Goal: Check status: Check status

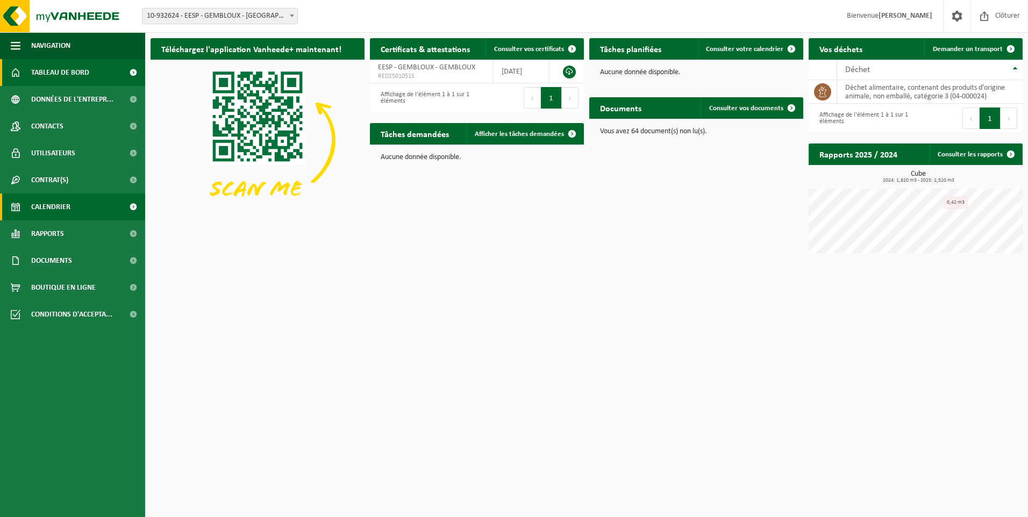
click at [62, 206] on span "Calendrier" at bounding box center [50, 207] width 39 height 27
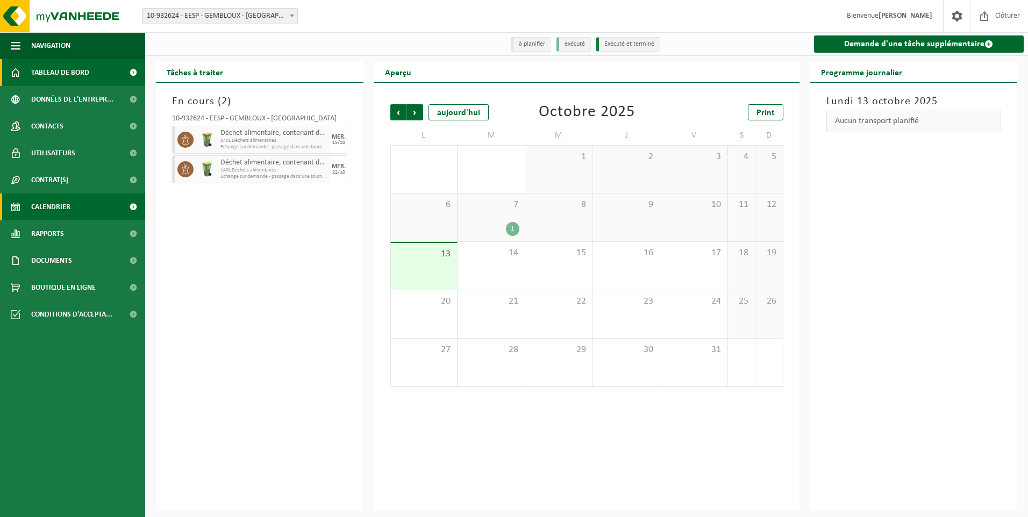
click at [54, 73] on span "Tableau de bord" at bounding box center [60, 72] width 58 height 27
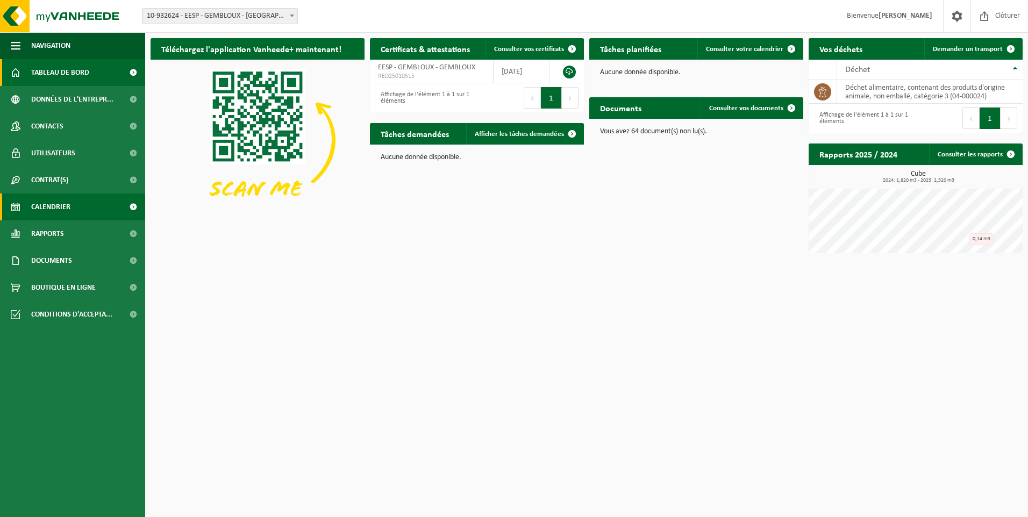
click at [54, 208] on span "Calendrier" at bounding box center [50, 207] width 39 height 27
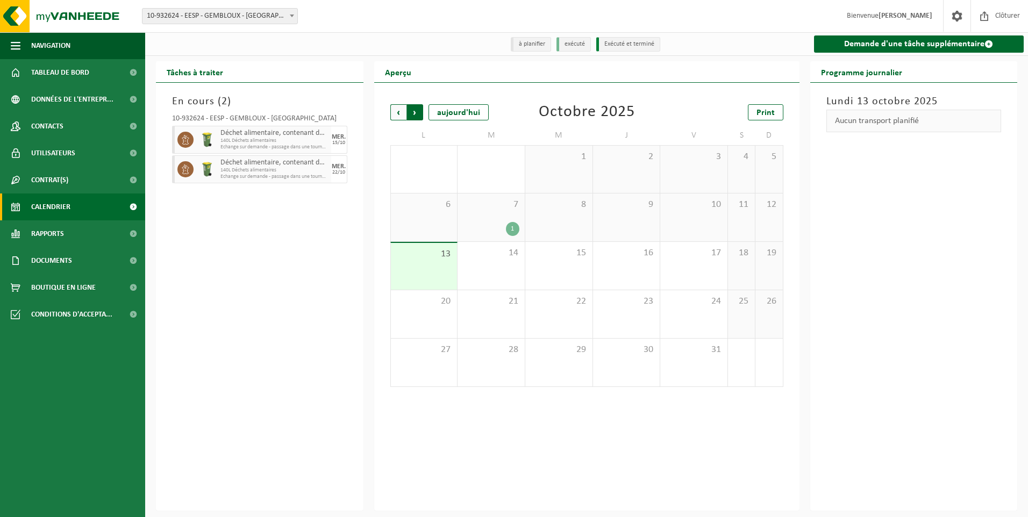
click at [395, 115] on span "Précédent" at bounding box center [398, 112] width 16 height 16
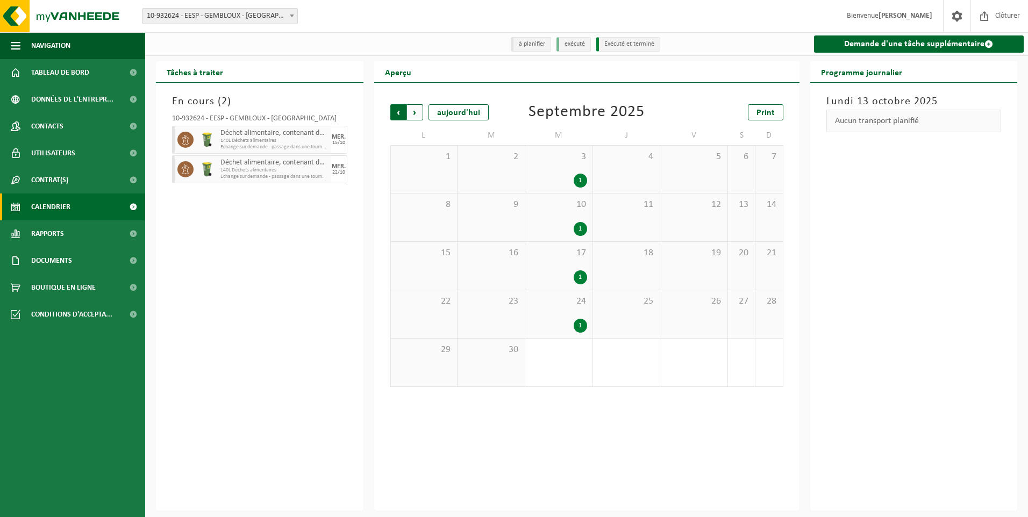
click at [417, 112] on span "Suivant" at bounding box center [415, 112] width 16 height 16
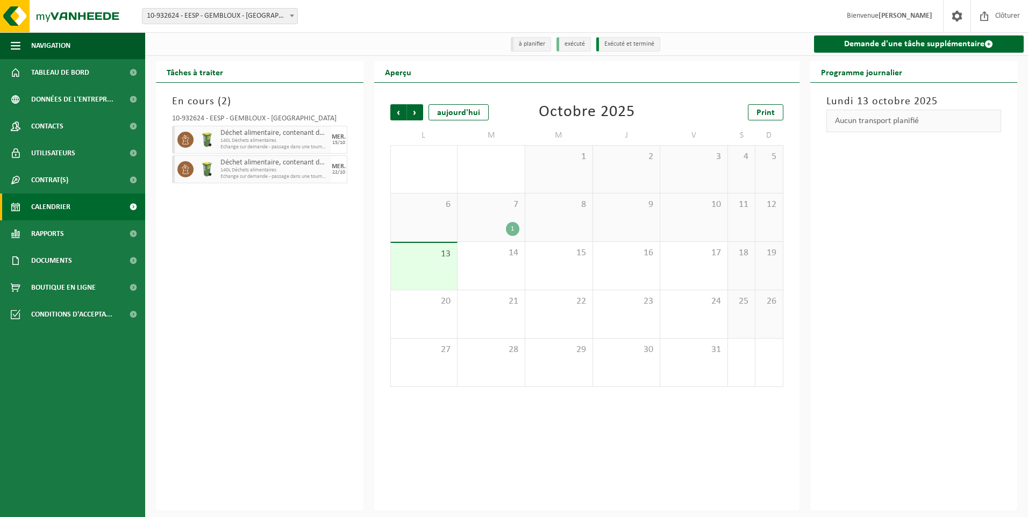
click at [417, 112] on span "Suivant" at bounding box center [415, 112] width 16 height 16
click at [397, 108] on span "Précédent" at bounding box center [398, 112] width 16 height 16
click at [560, 260] on div "15" at bounding box center [558, 266] width 67 height 48
